Goal: Find specific page/section: Find specific page/section

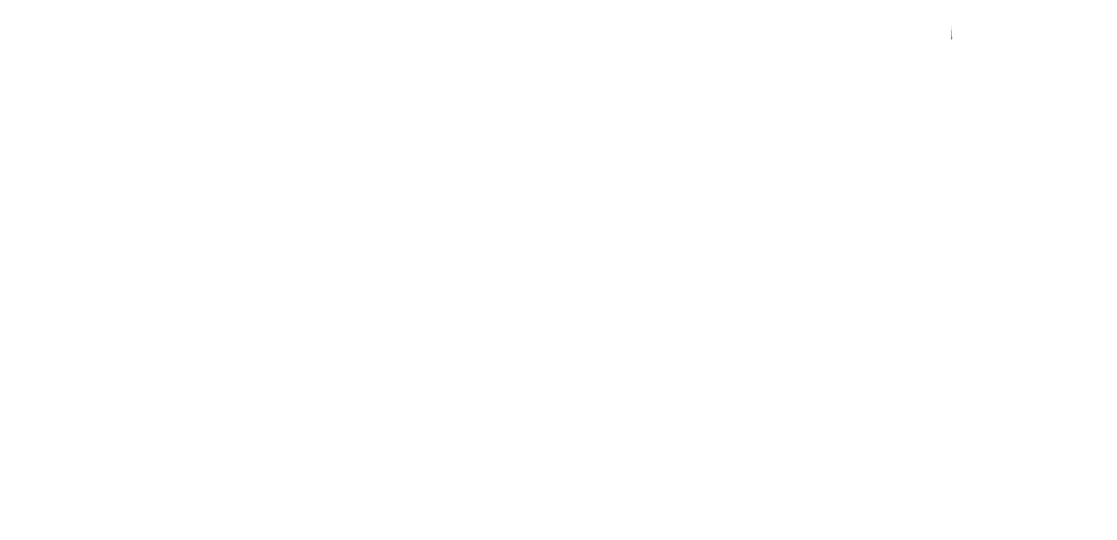
scroll to position [584, 0]
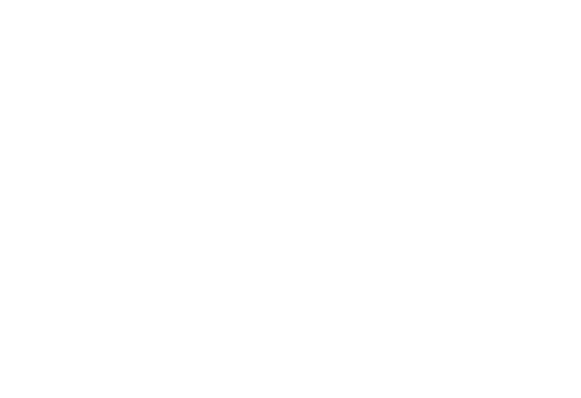
click at [298, 172] on link "Come trovarci" at bounding box center [290, 169] width 96 height 23
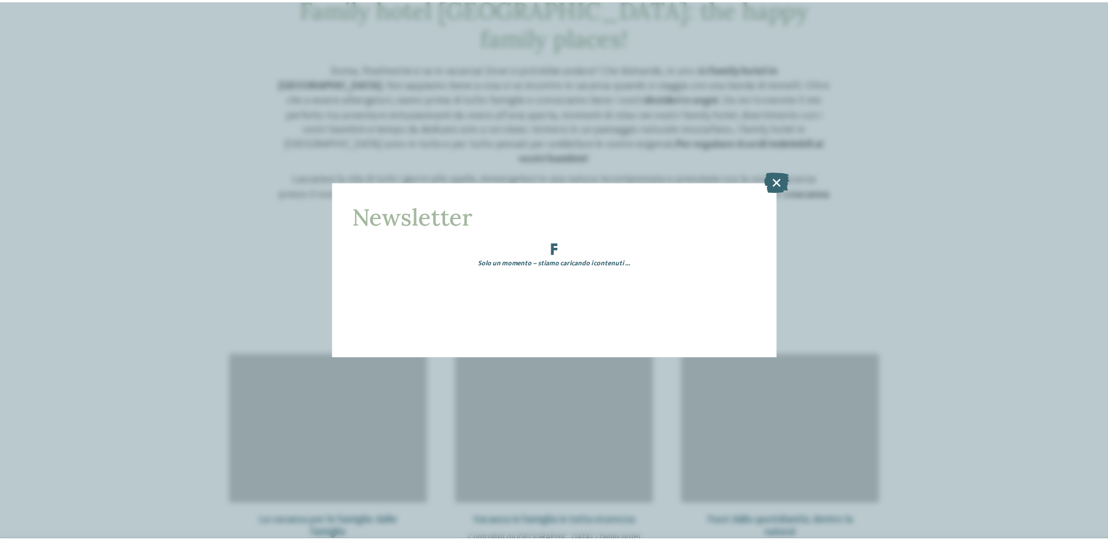
scroll to position [564, 0]
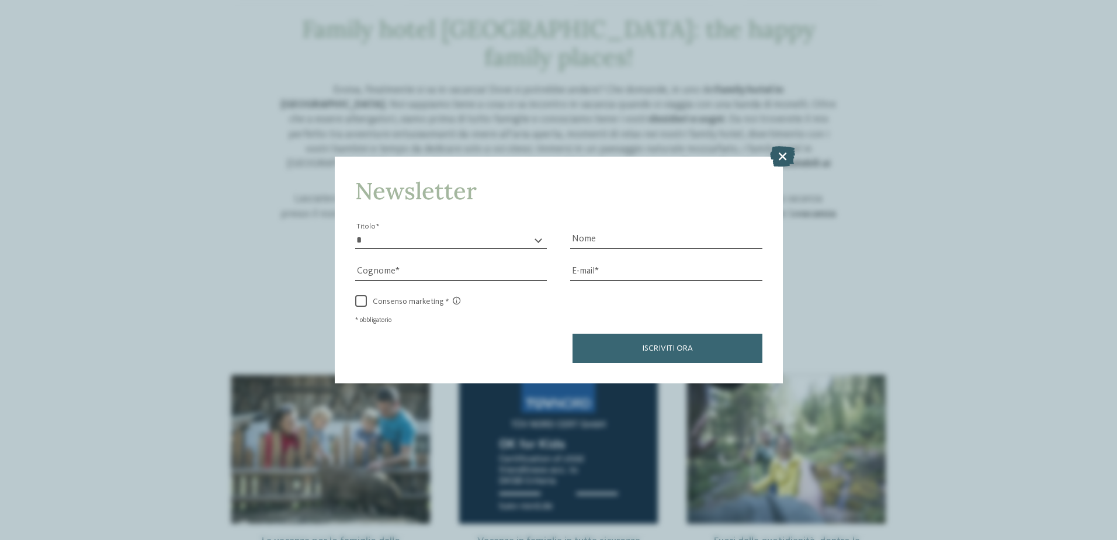
click at [580, 155] on icon at bounding box center [782, 155] width 25 height 20
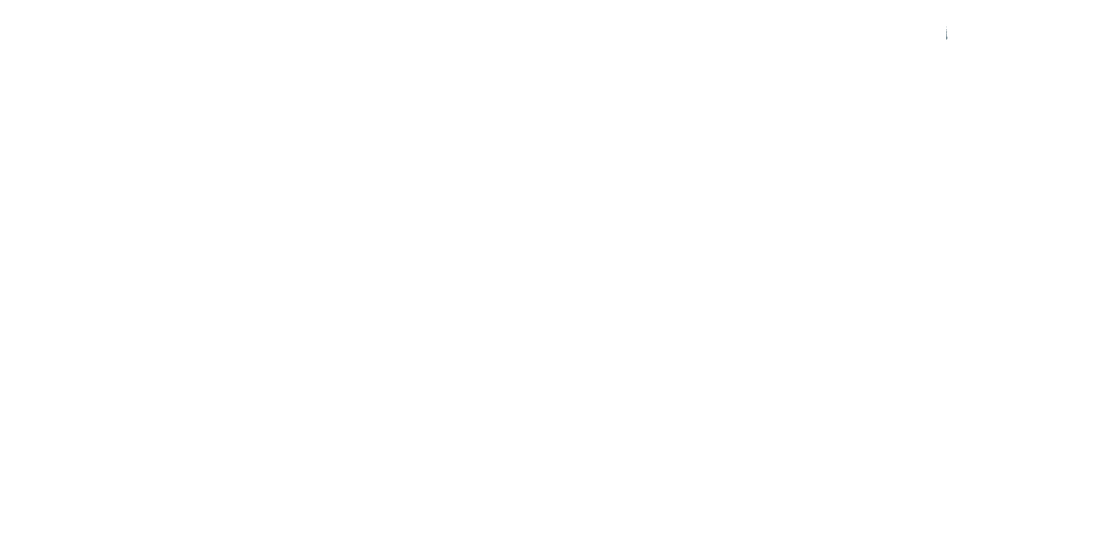
scroll to position [1870, 0]
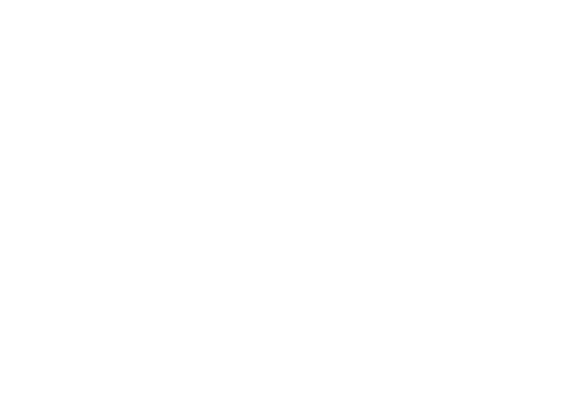
click at [105, 210] on h4 "Family Hotel Posta ****" at bounding box center [154, 211] width 238 height 15
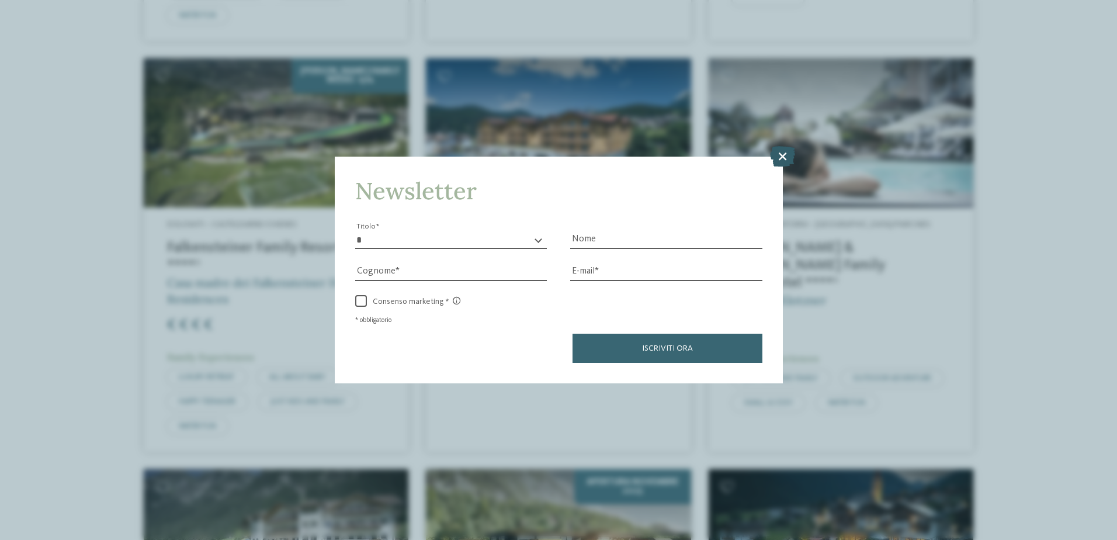
click at [580, 155] on icon at bounding box center [782, 155] width 25 height 20
